Goal: Book appointment/travel/reservation

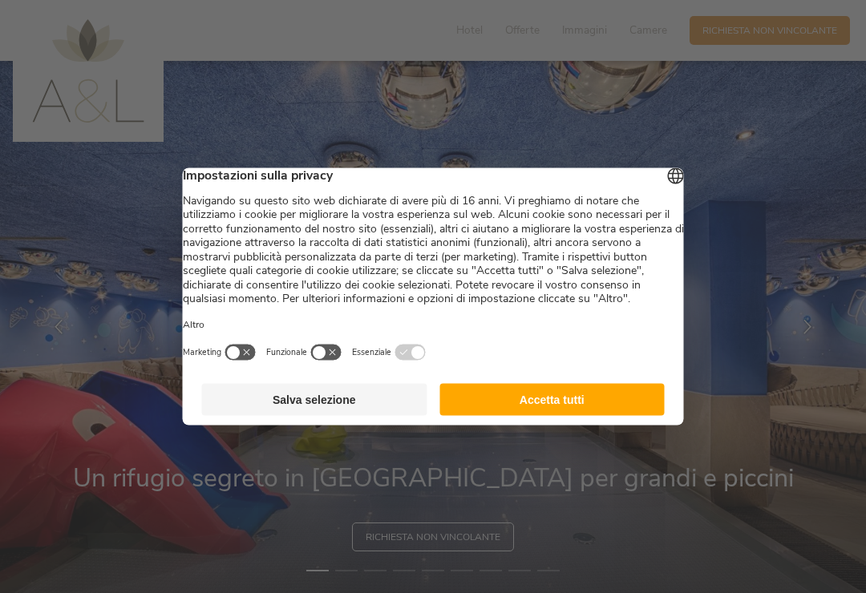
click at [639, 413] on button "Accetta tutti" at bounding box center [551, 400] width 225 height 32
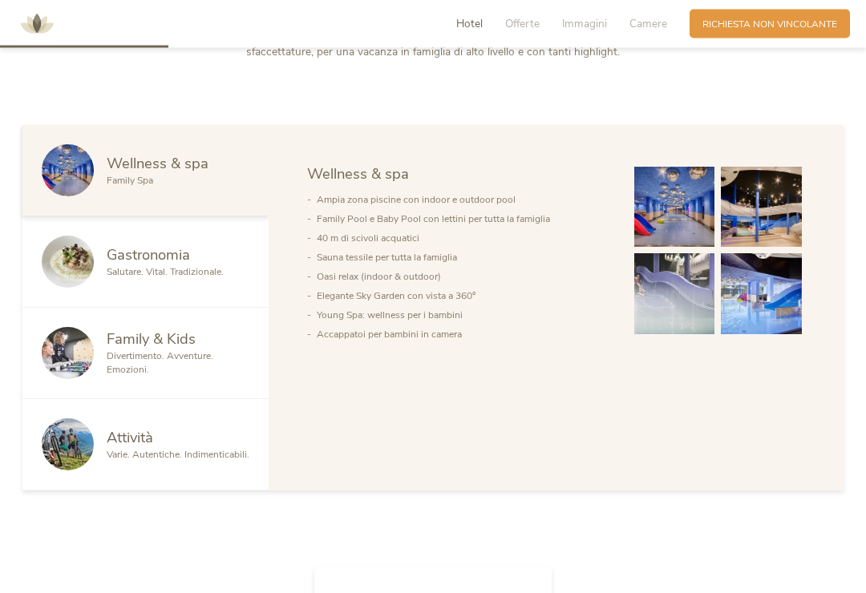
click at [684, 327] on img at bounding box center [674, 294] width 81 height 81
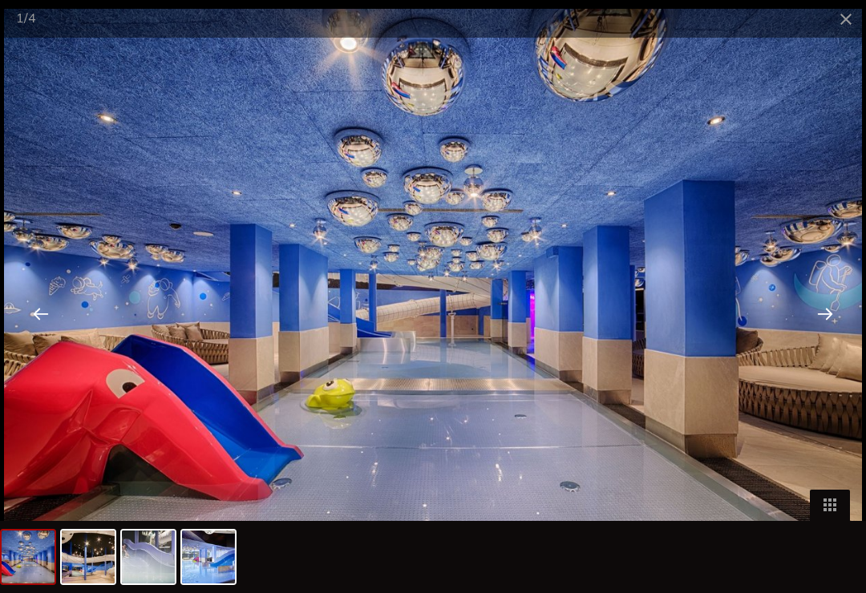
click at [853, 26] on span at bounding box center [846, 19] width 40 height 38
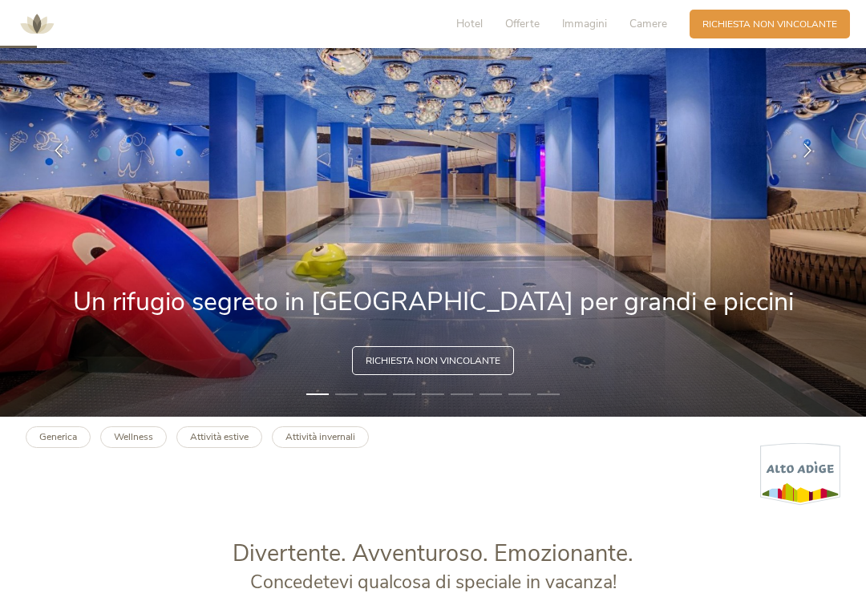
scroll to position [155, 0]
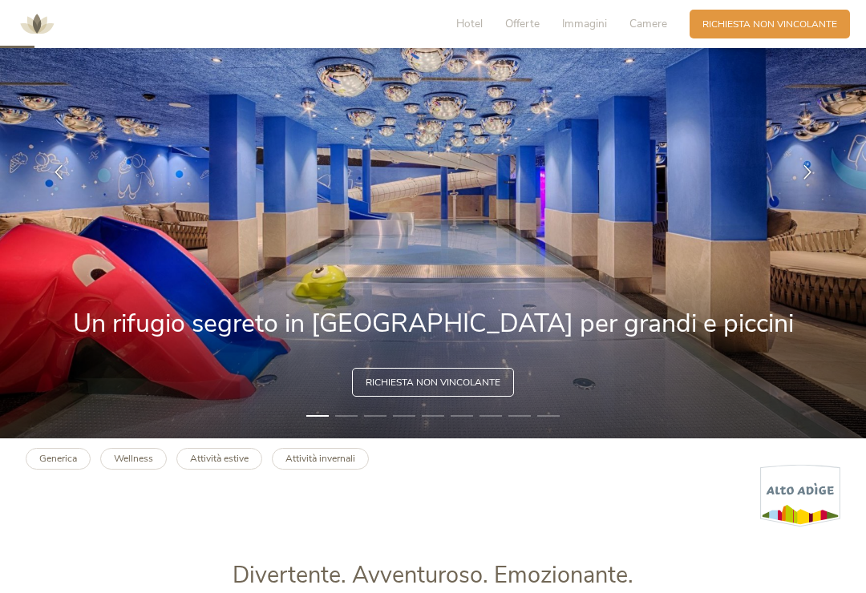
click at [522, 16] on span "Offerte" at bounding box center [522, 23] width 34 height 15
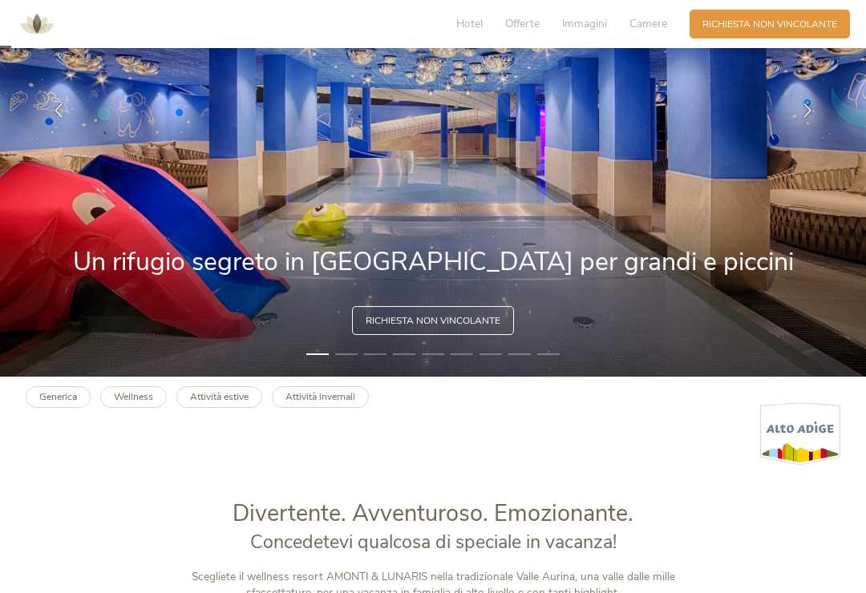
scroll to position [0, 0]
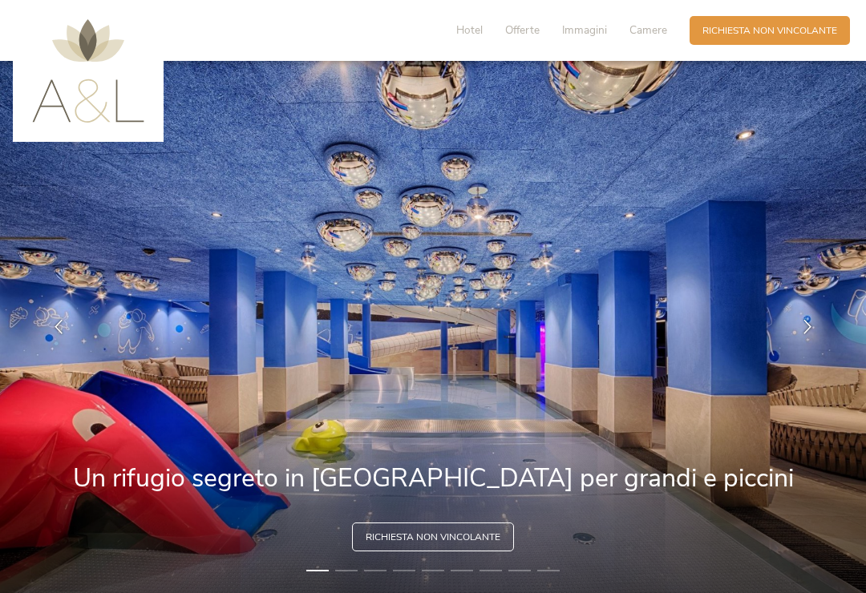
click at [588, 30] on span "Immagini" at bounding box center [584, 29] width 45 height 15
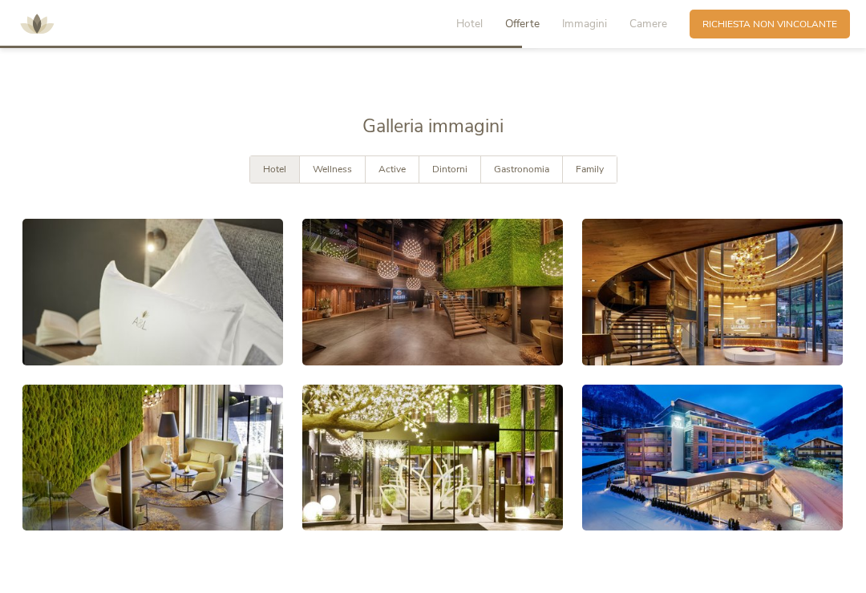
scroll to position [2436, 0]
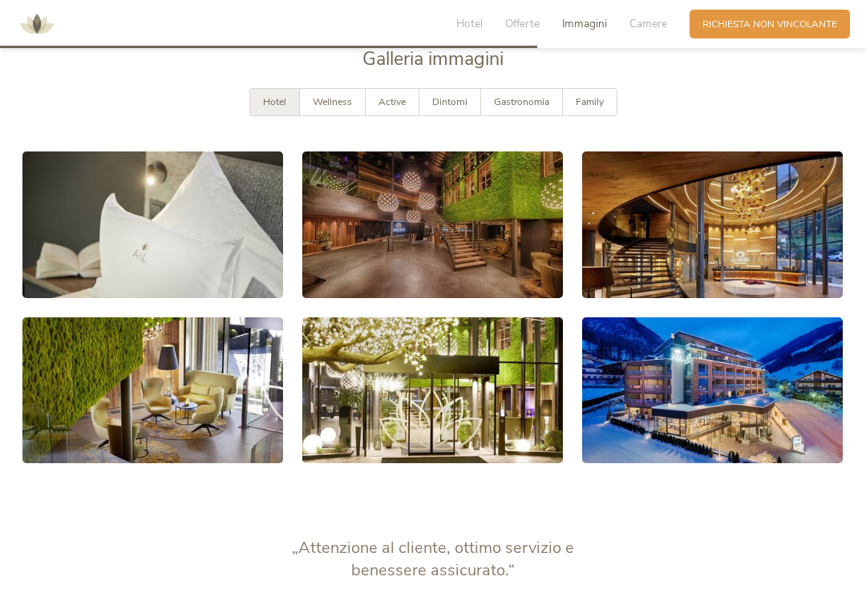
click at [739, 422] on link at bounding box center [712, 391] width 261 height 147
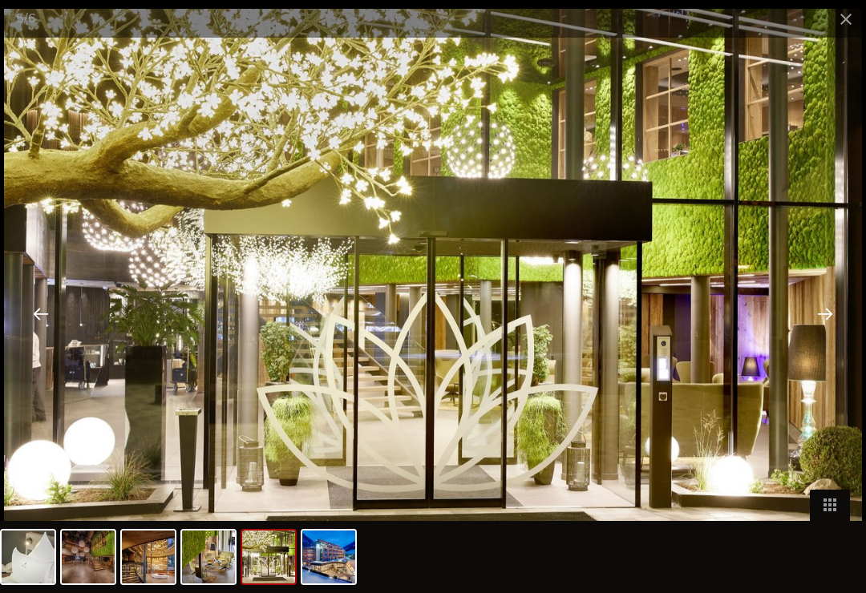
click at [842, 18] on span at bounding box center [846, 19] width 40 height 38
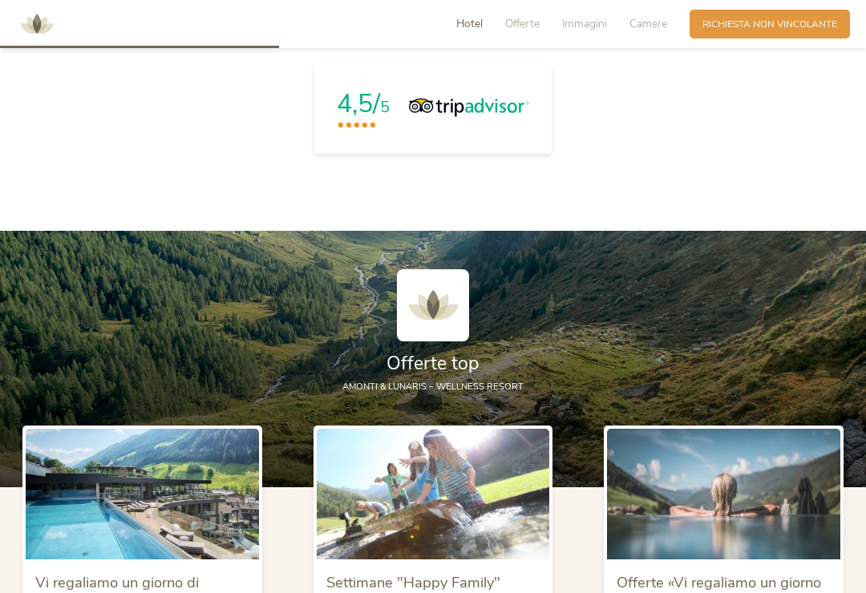
scroll to position [1264, 0]
click at [800, 24] on span "Richiesta non vincolante" at bounding box center [770, 25] width 135 height 14
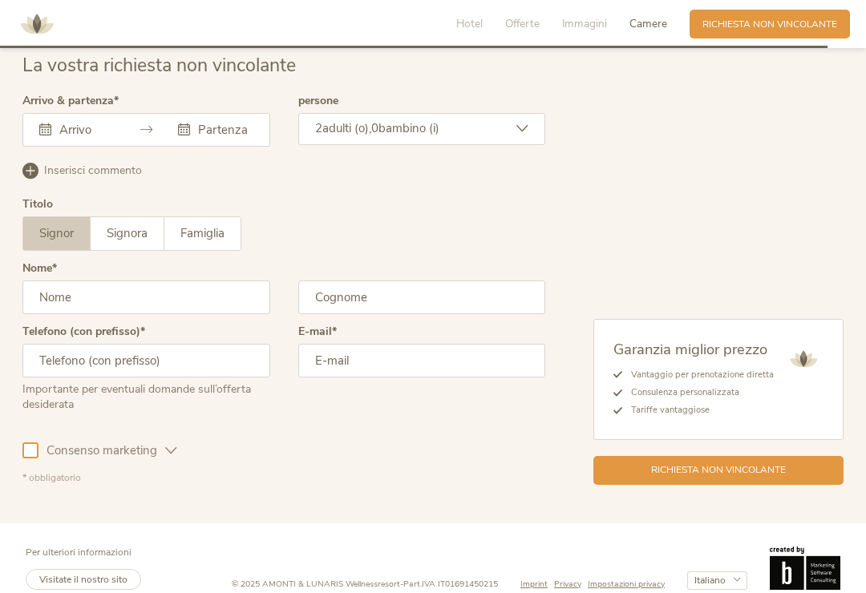
scroll to position [3894, 0]
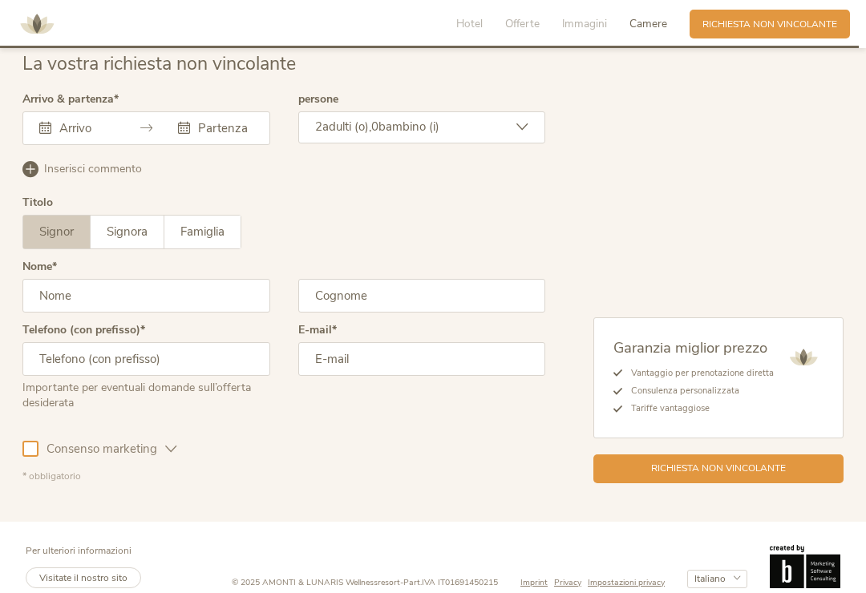
click at [131, 145] on div at bounding box center [146, 128] width 248 height 34
click at [145, 134] on icon at bounding box center [146, 128] width 12 height 12
click at [38, 145] on div at bounding box center [146, 128] width 248 height 34
click at [46, 145] on div at bounding box center [146, 128] width 248 height 34
click at [165, 140] on div at bounding box center [146, 128] width 248 height 34
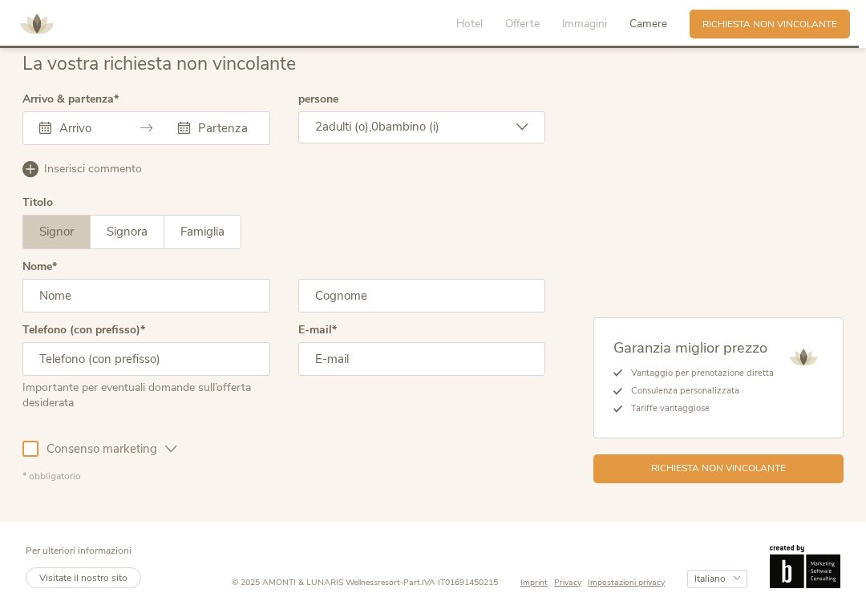
click at [253, 136] on input "text" at bounding box center [223, 128] width 59 height 16
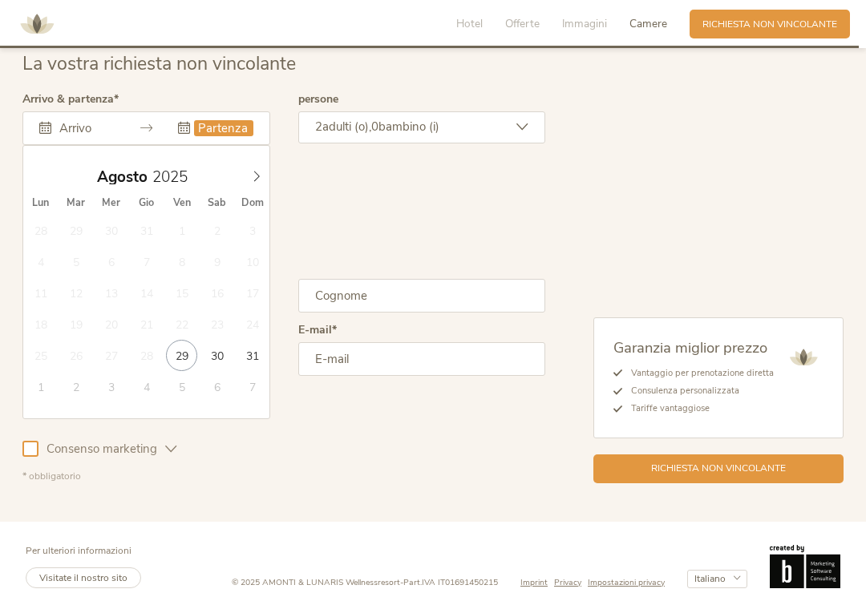
click at [252, 182] on icon at bounding box center [256, 176] width 11 height 11
type input "[DATE]"
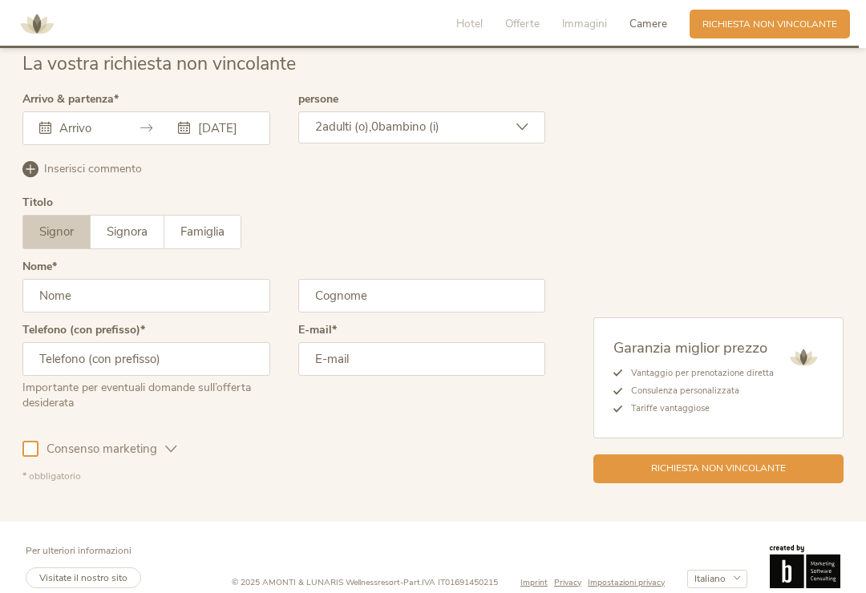
click at [97, 145] on div "[DATE] [DATE] Lun Mar Mer Gio Ven Sab Dom 28 29 30 31 1 2 3 4 5 6 7 8 9 10 11 1…" at bounding box center [146, 128] width 248 height 34
click at [249, 145] on div "[DATE] [DATE] Lun Mar Mer Gio Ven Sab Dom 28 29 30 31 1 2 3 4 5 6 7 8 9 10 11 1…" at bounding box center [146, 128] width 248 height 34
click at [113, 136] on input "text" at bounding box center [84, 128] width 59 height 16
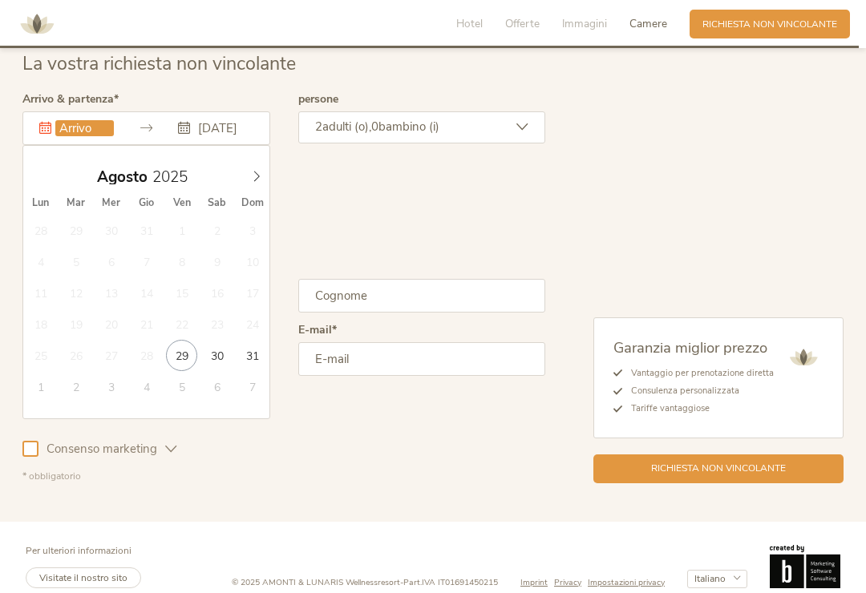
click at [253, 182] on icon at bounding box center [256, 176] width 11 height 11
type input "[DATE]"
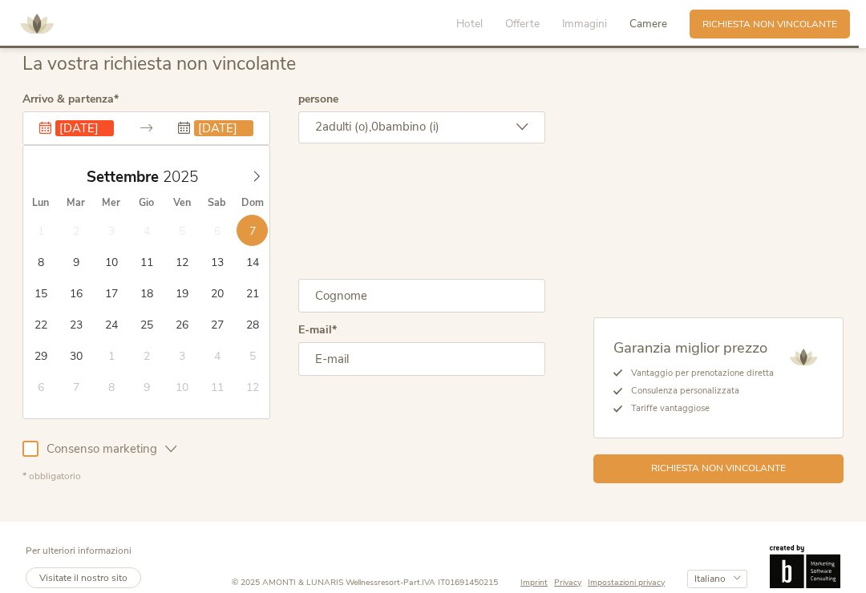
click at [508, 141] on div "2 adulti (o), 0 bambino (i)" at bounding box center [422, 127] width 248 height 32
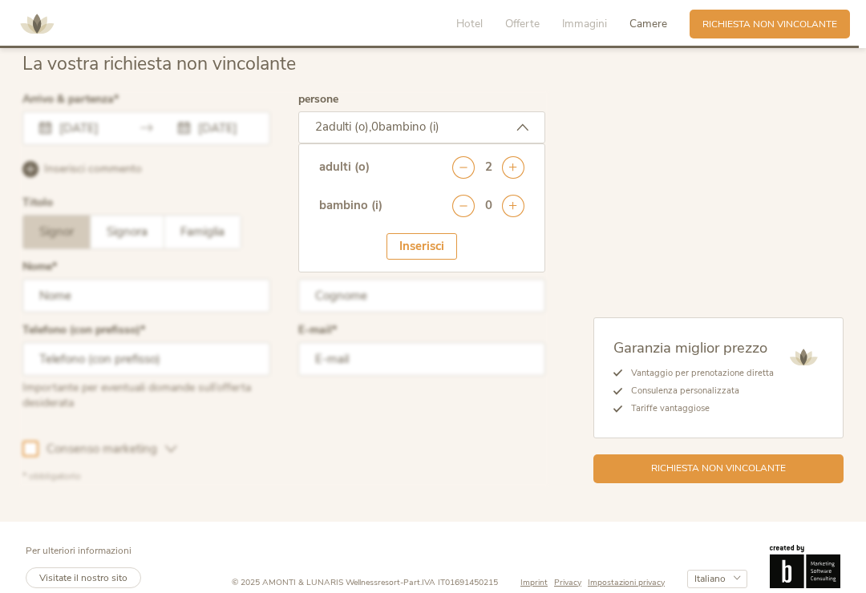
click at [512, 217] on icon at bounding box center [513, 206] width 22 height 22
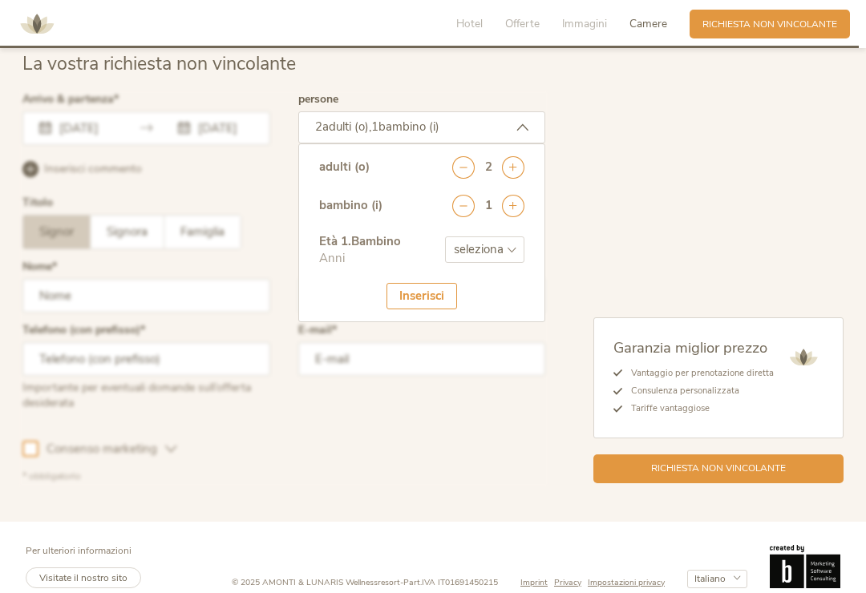
click at [513, 217] on icon at bounding box center [513, 206] width 22 height 22
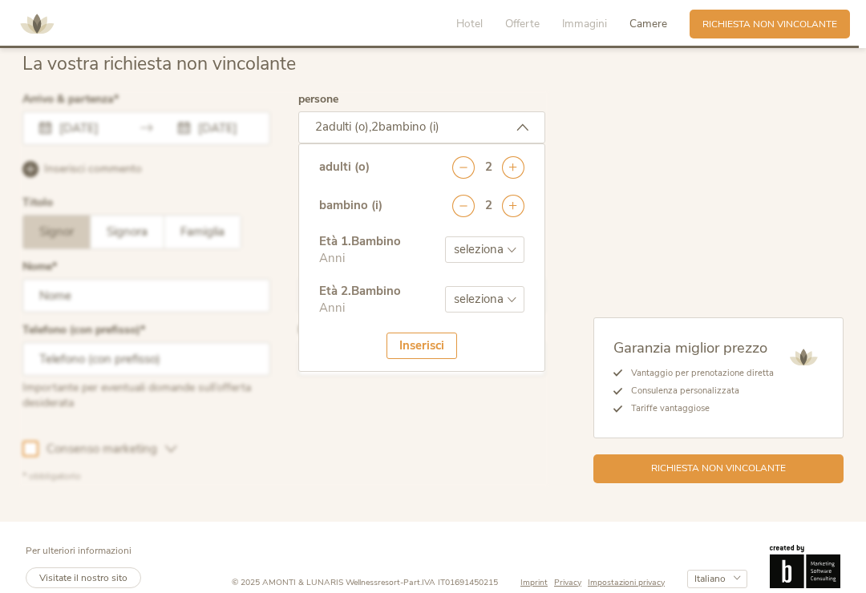
click at [509, 263] on select "seleziona 0 1 2 3 4 5 6 7 8 9 10 11 12 13 14 15 16 17" at bounding box center [484, 250] width 79 height 26
select select "5"
click at [512, 313] on select "seleziona 0 1 2 3 4 5 6 7 8 9 10 11 12 13 14 15 16 17" at bounding box center [484, 299] width 79 height 26
select select "10"
click at [431, 359] on div "Inserisci" at bounding box center [422, 346] width 71 height 26
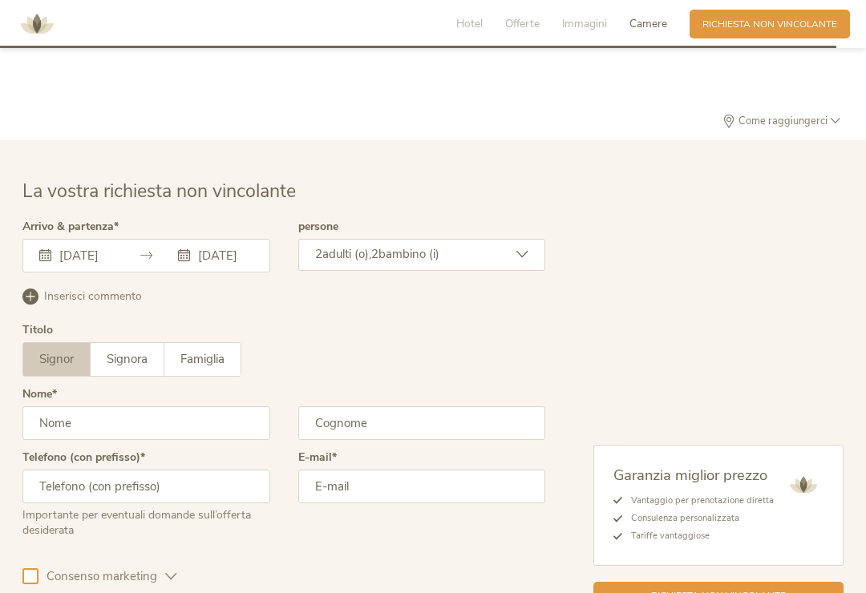
scroll to position [3769, 0]
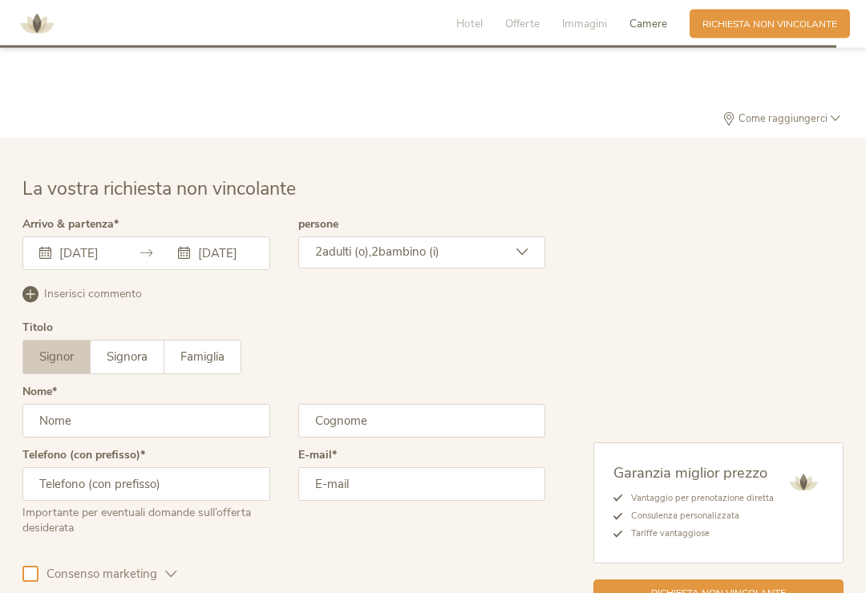
click at [196, 436] on input "text" at bounding box center [146, 422] width 248 height 34
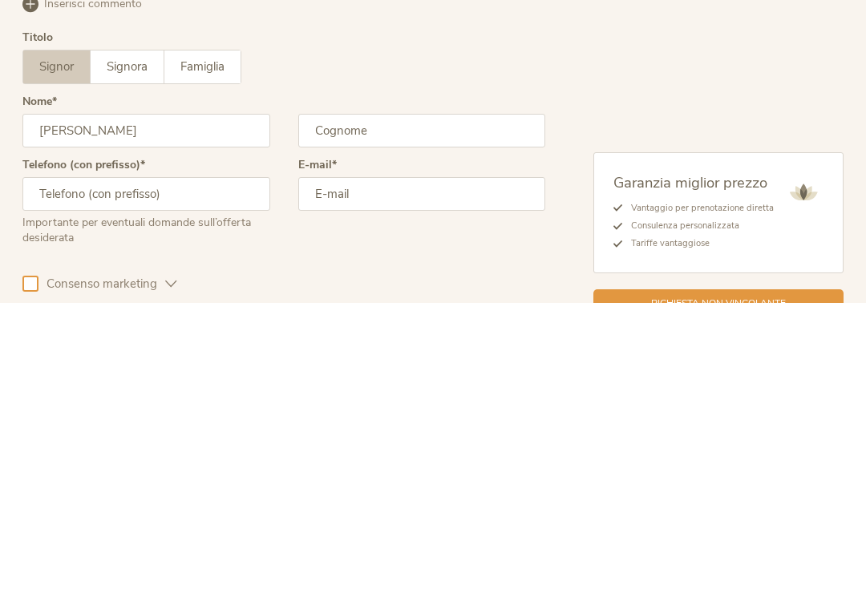
type input "[PERSON_NAME]"
click at [448, 405] on input "text" at bounding box center [422, 422] width 248 height 34
type input "N"
type input "Mamprin"
click at [195, 468] on input "text" at bounding box center [146, 485] width 248 height 34
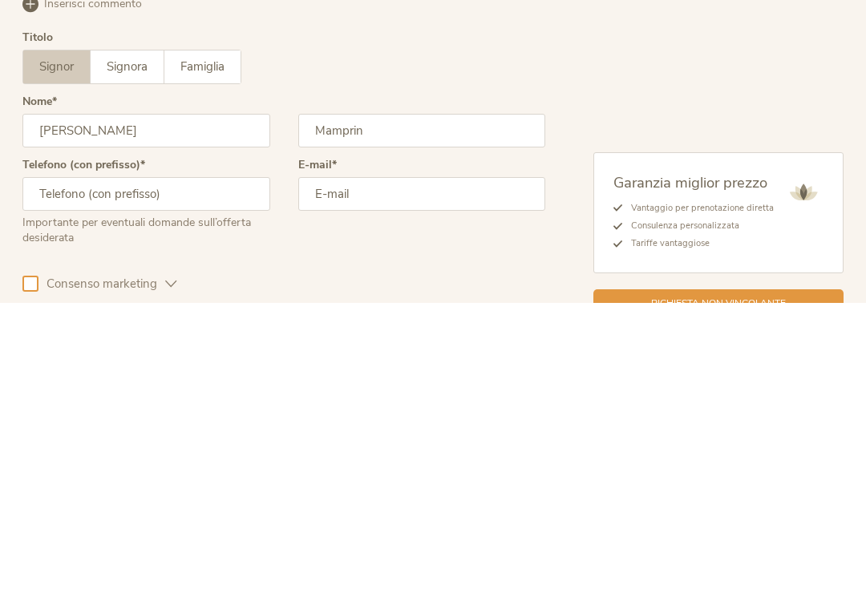
click at [430, 468] on input "email" at bounding box center [422, 485] width 248 height 34
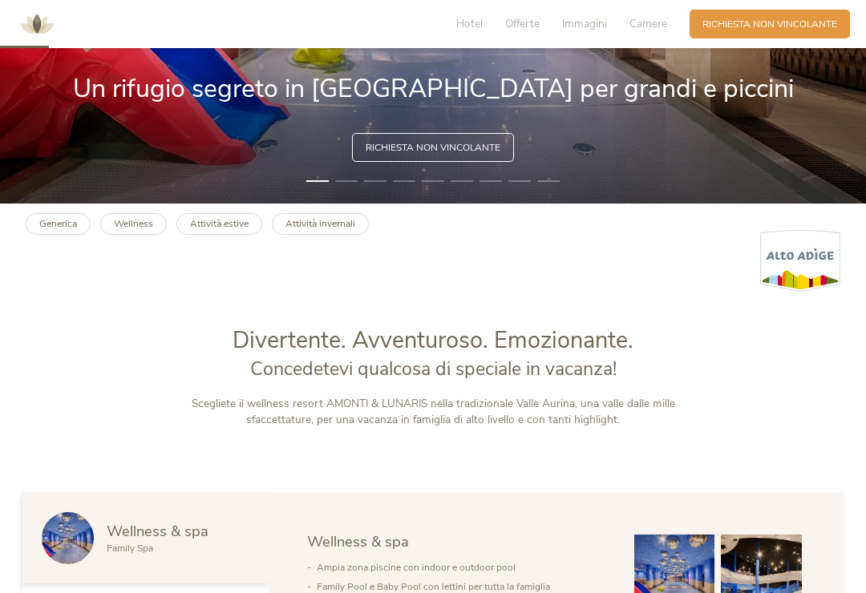
scroll to position [0, 0]
